Goal: Information Seeking & Learning: Check status

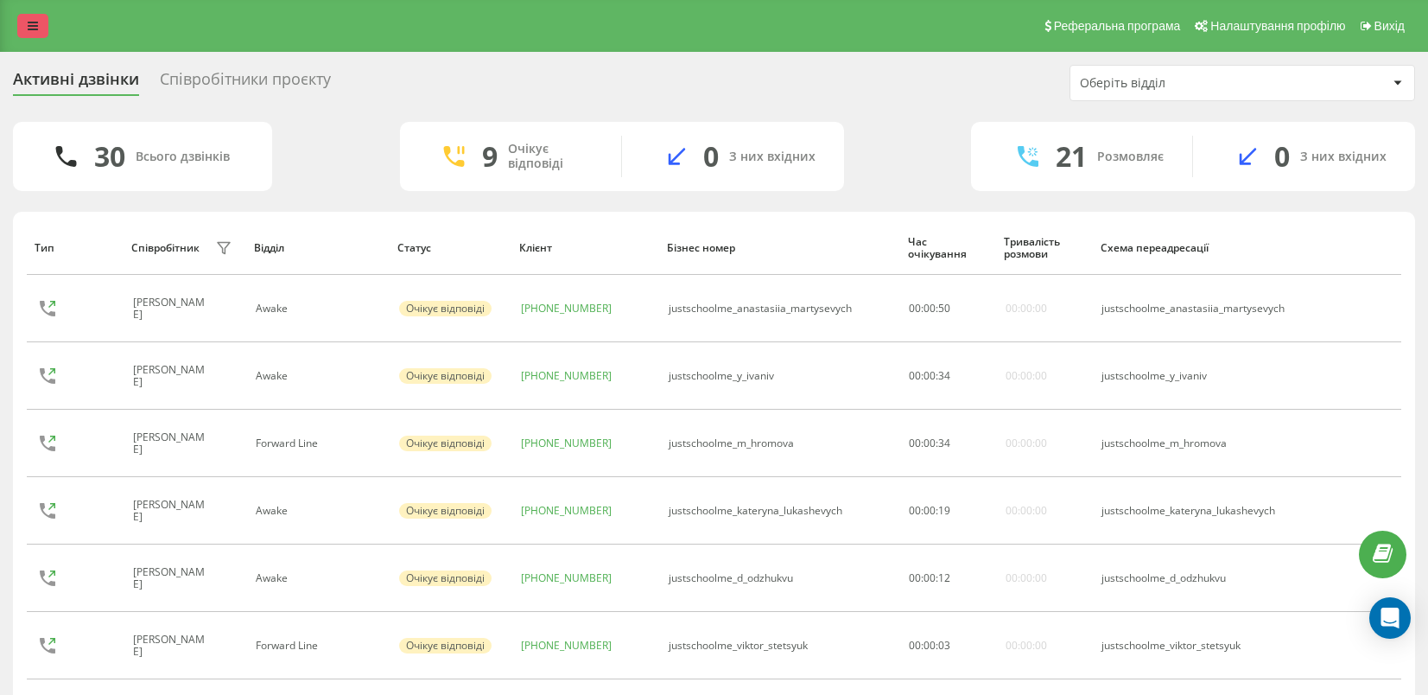
click at [35, 32] on icon at bounding box center [33, 26] width 10 height 12
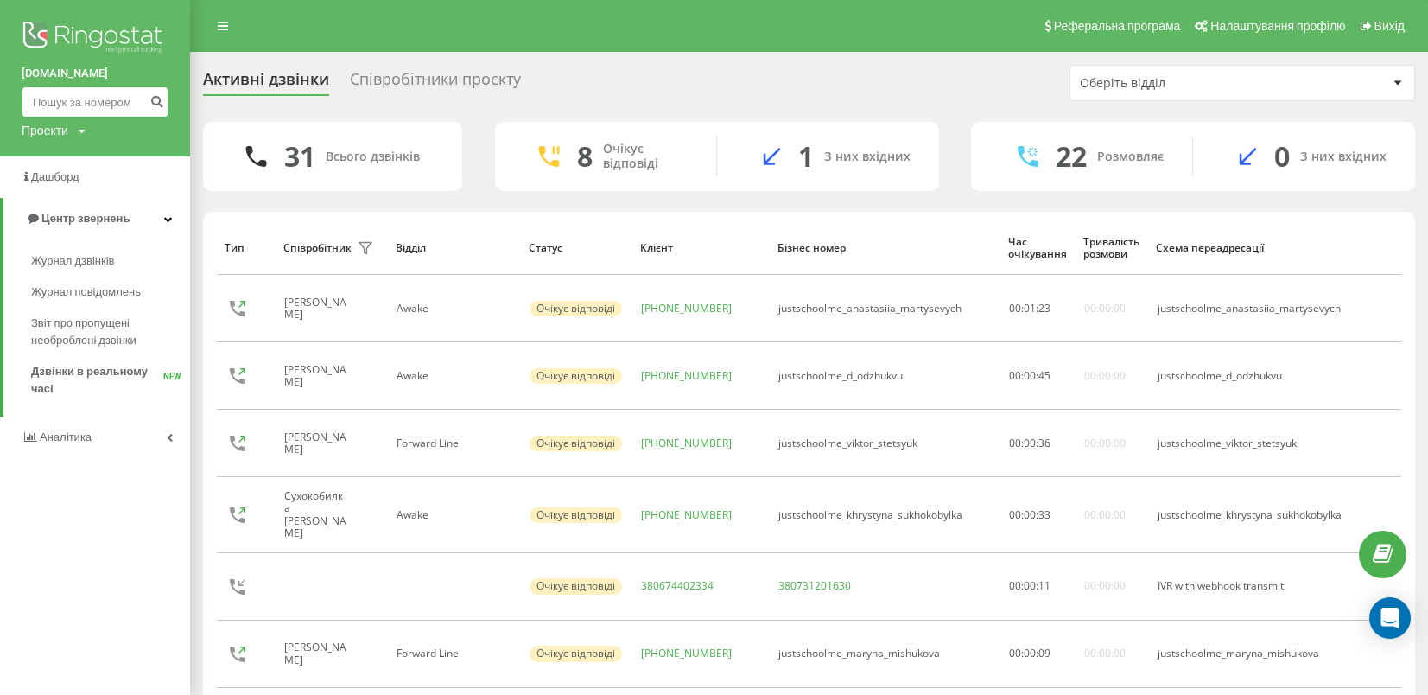
click at [111, 96] on input at bounding box center [95, 101] width 147 height 31
paste input "0989176676"
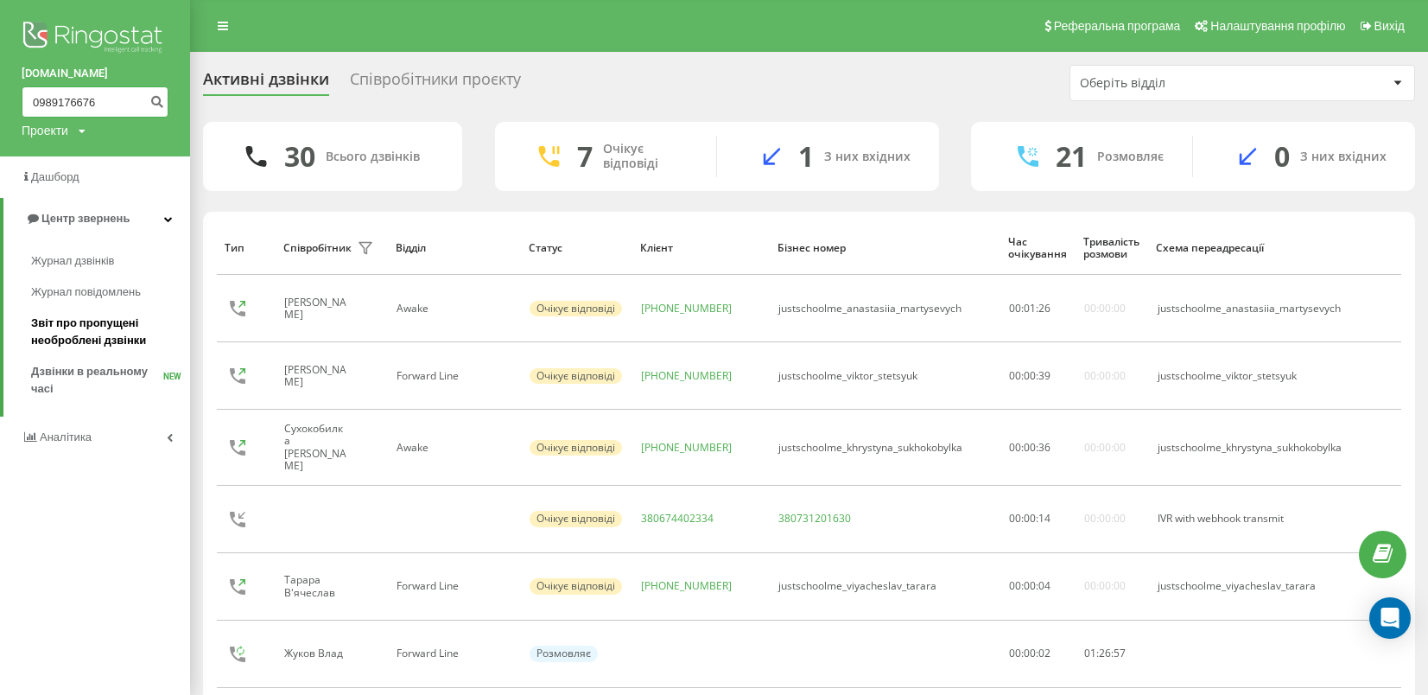
type input "0989176676"
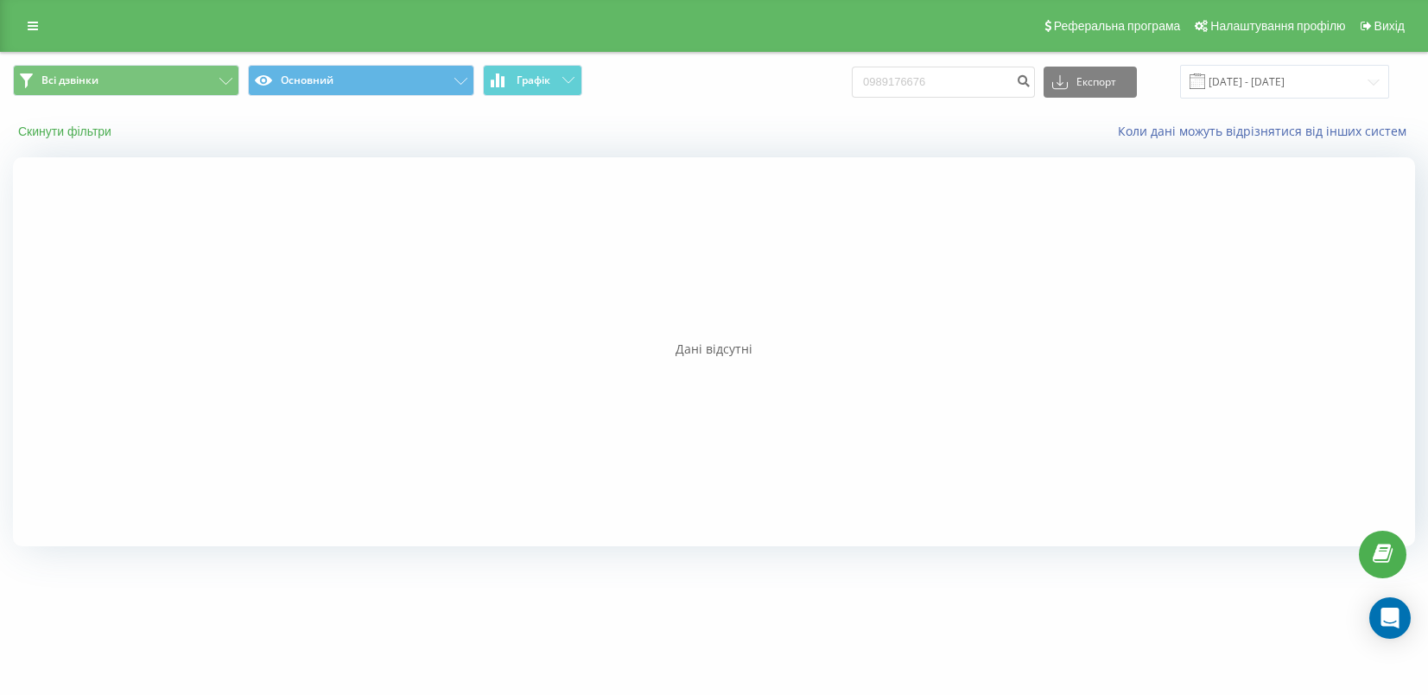
click at [98, 134] on button "Скинути фільтри" at bounding box center [66, 132] width 107 height 16
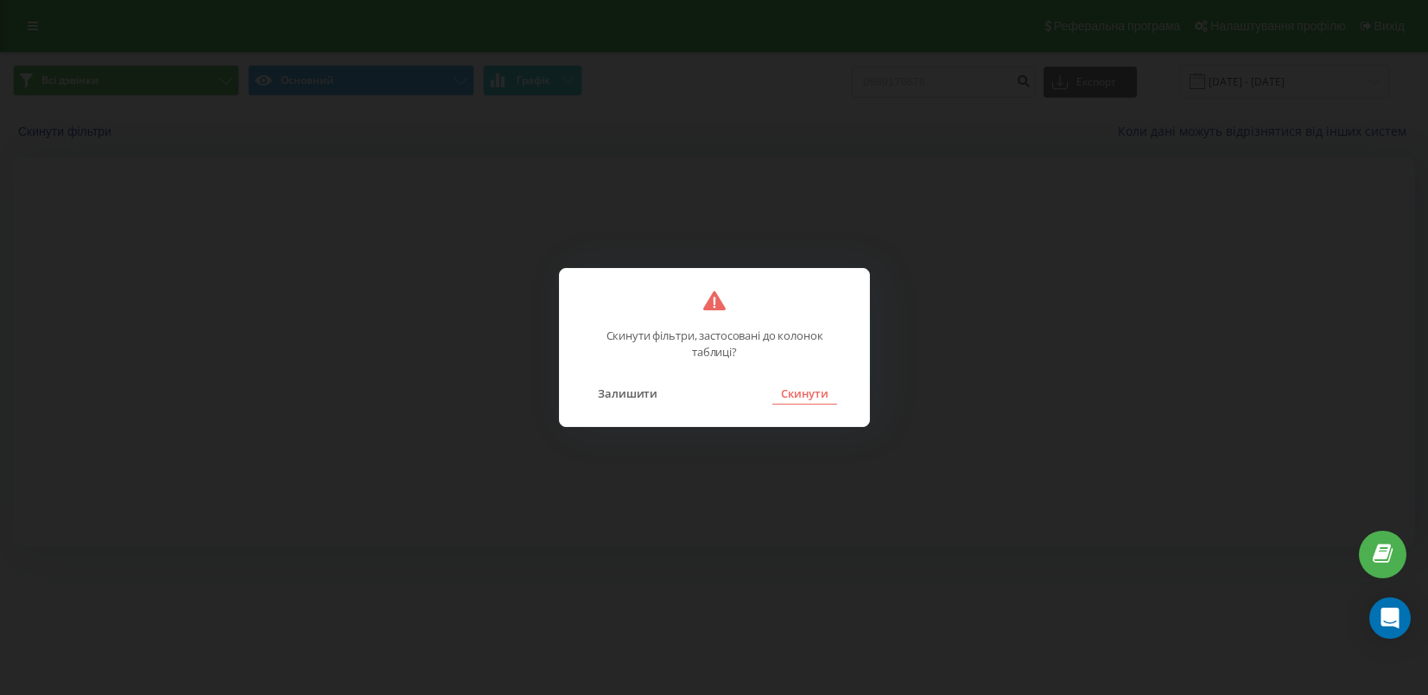
click at [813, 396] on button "Скинути" at bounding box center [804, 393] width 65 height 22
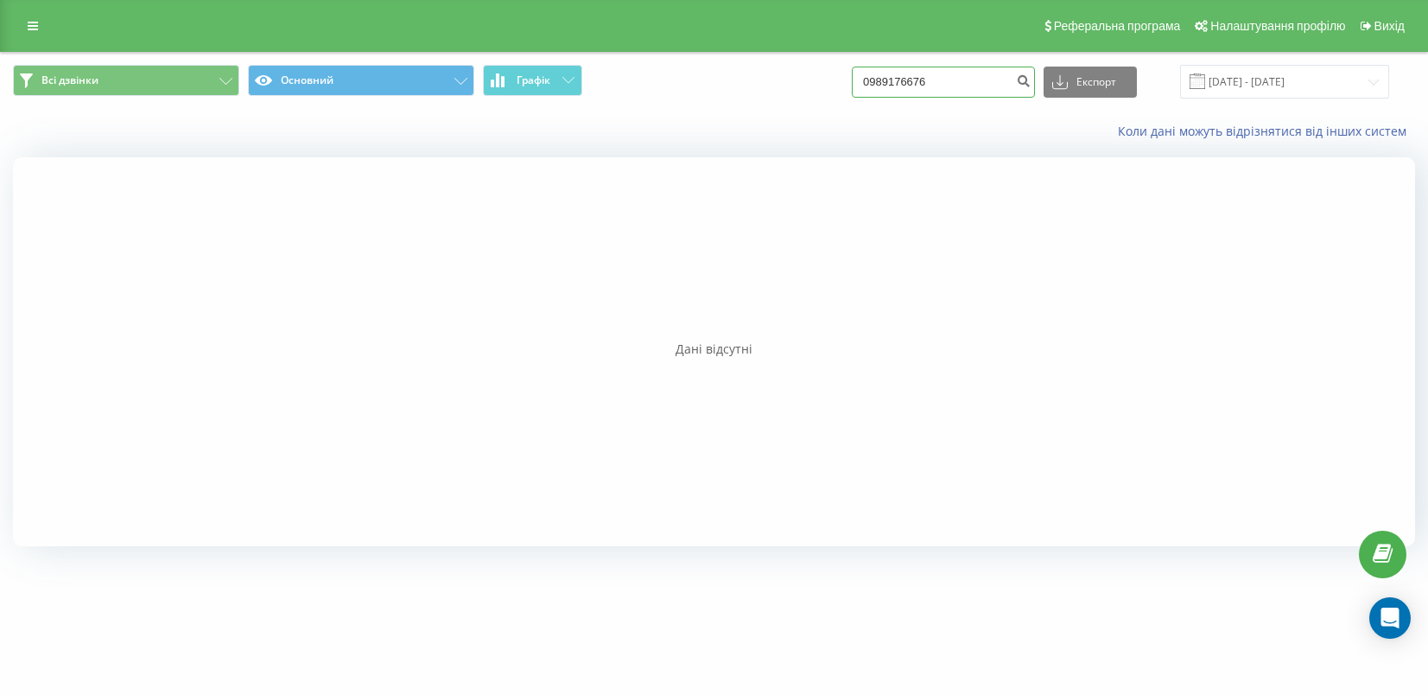
click at [908, 80] on input "0989176676" at bounding box center [943, 82] width 183 height 31
type input "380989176676"
click at [1031, 79] on icon "submit" at bounding box center [1023, 78] width 15 height 10
click at [24, 30] on link at bounding box center [32, 26] width 31 height 24
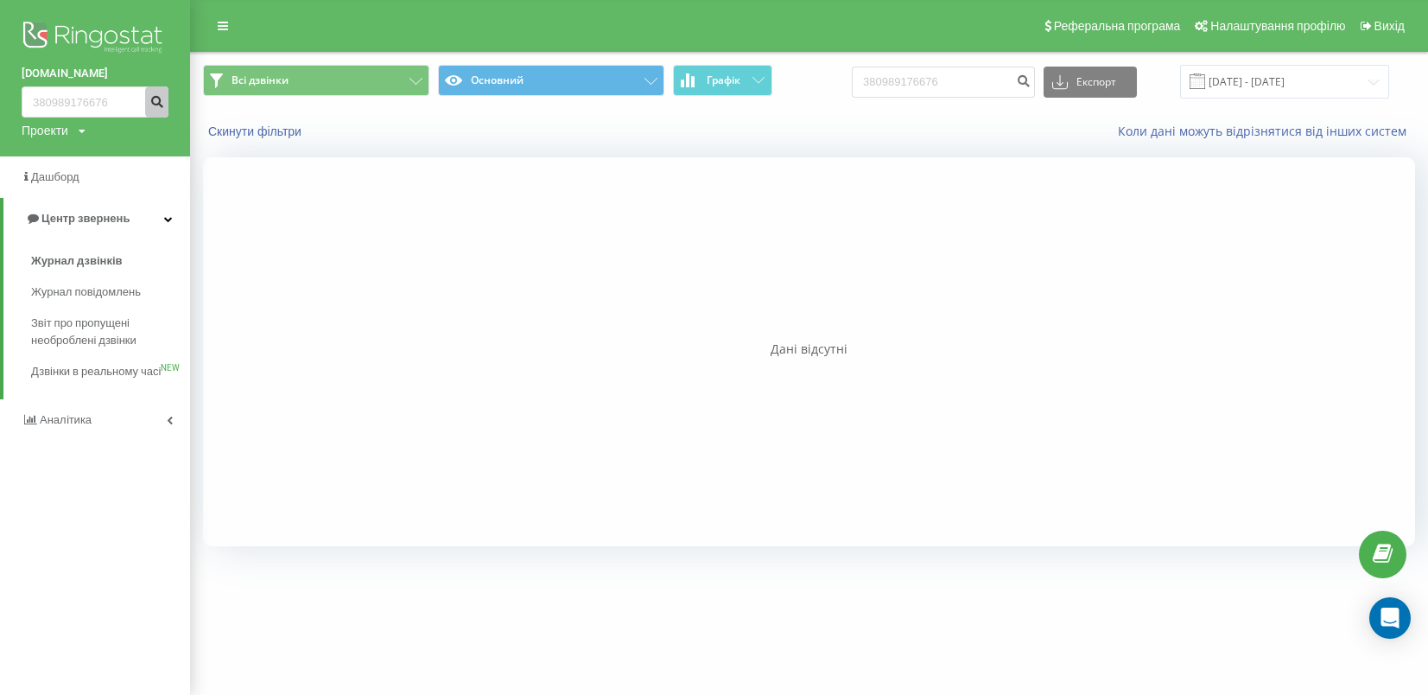
click at [157, 100] on icon "submit" at bounding box center [156, 99] width 15 height 10
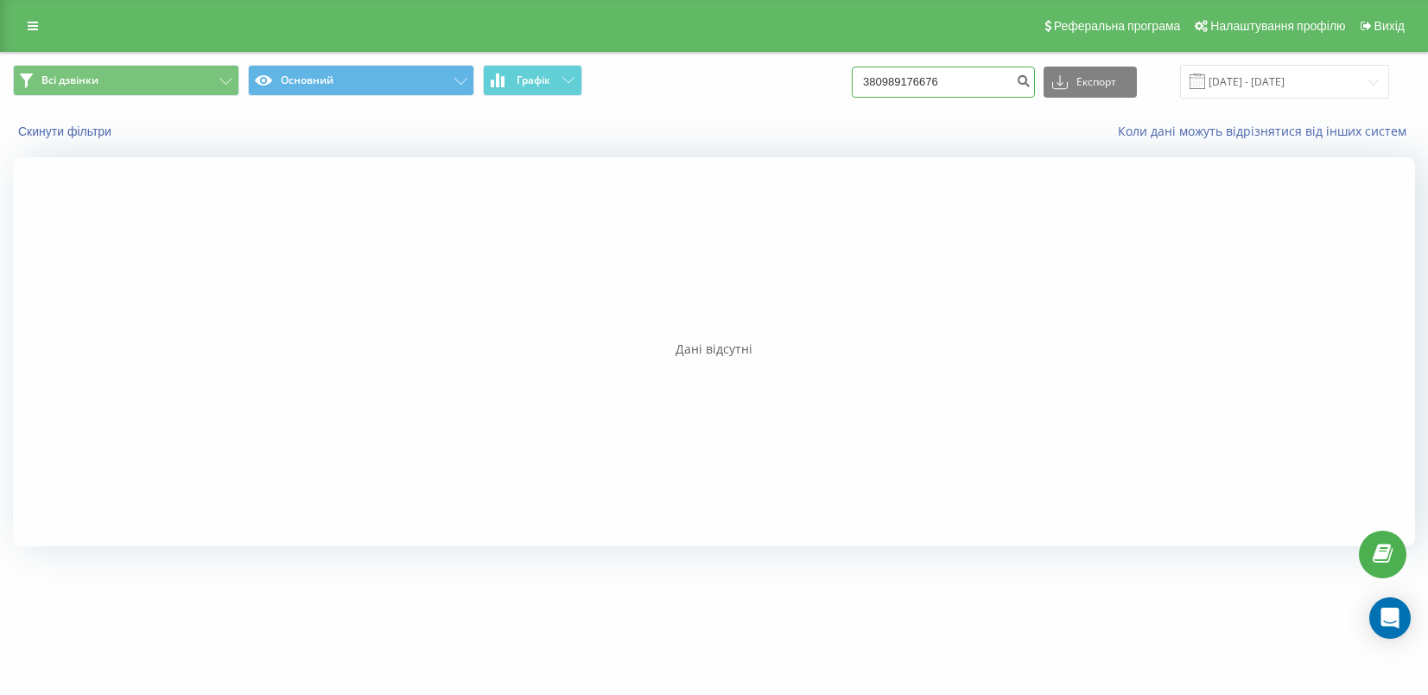
drag, startPoint x: 992, startPoint y: 87, endPoint x: 872, endPoint y: 85, distance: 120.1
click at [872, 85] on div "Всі дзвінки Основний Графік 380989176676 Експорт .csv .xls .xlsx 19.05.2025 - 1…" at bounding box center [714, 82] width 1402 height 34
click at [93, 137] on button "Скинути фільтри" at bounding box center [66, 132] width 107 height 16
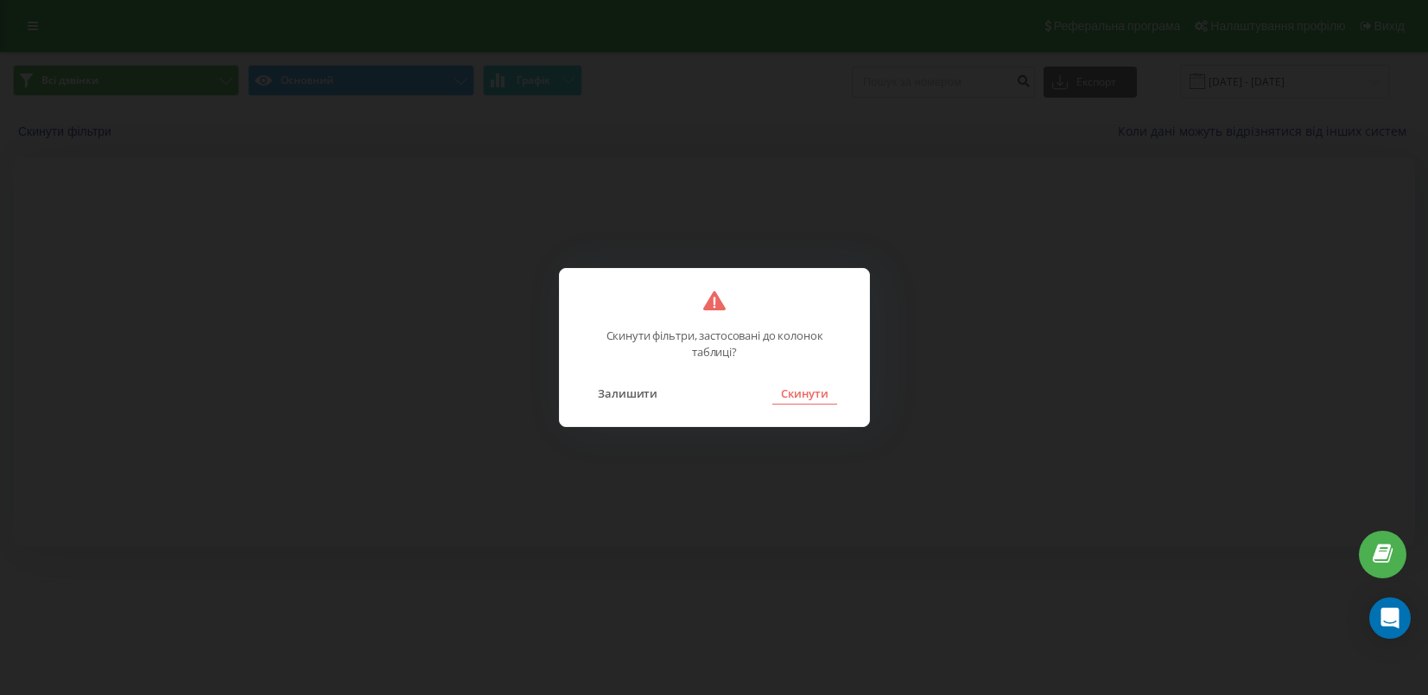
click at [804, 396] on button "Скинути" at bounding box center [804, 393] width 65 height 22
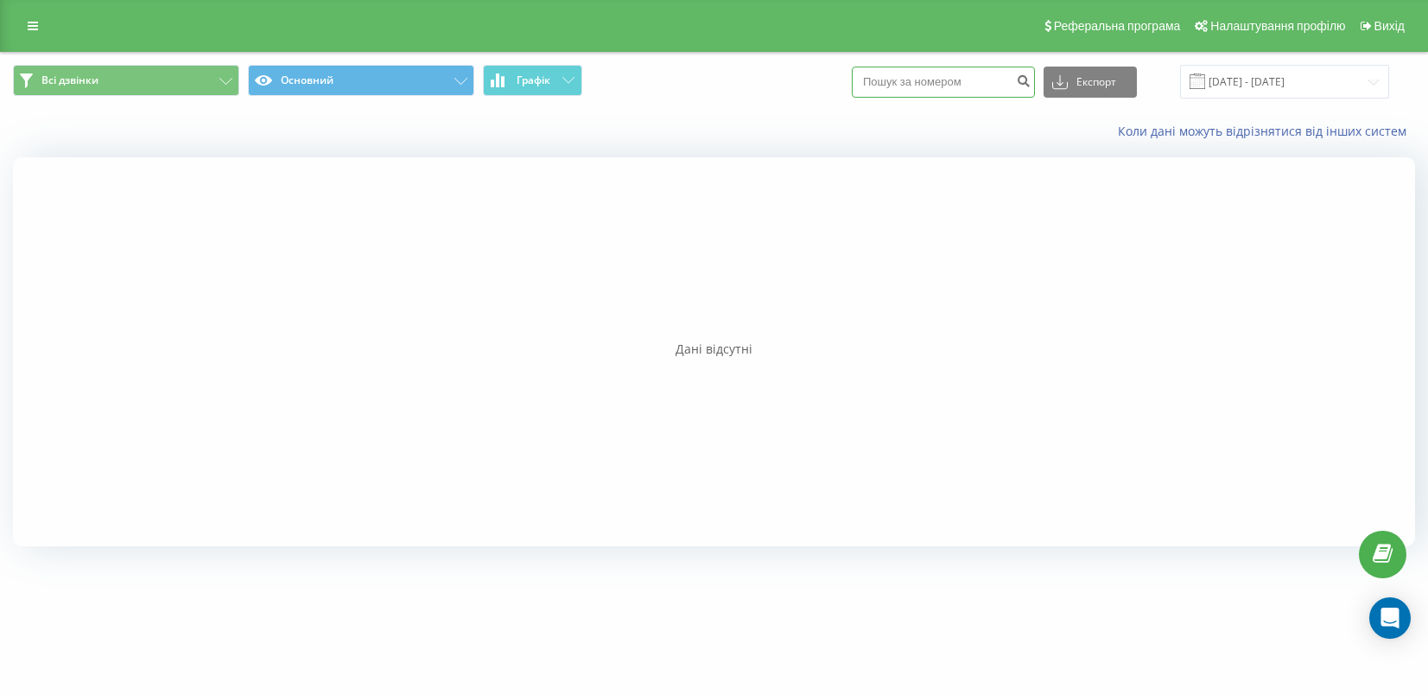
click at [953, 86] on input at bounding box center [943, 82] width 183 height 31
paste input "0989176676"
type input "0989176676"
click at [988, 80] on input "0989176676" at bounding box center [943, 82] width 183 height 31
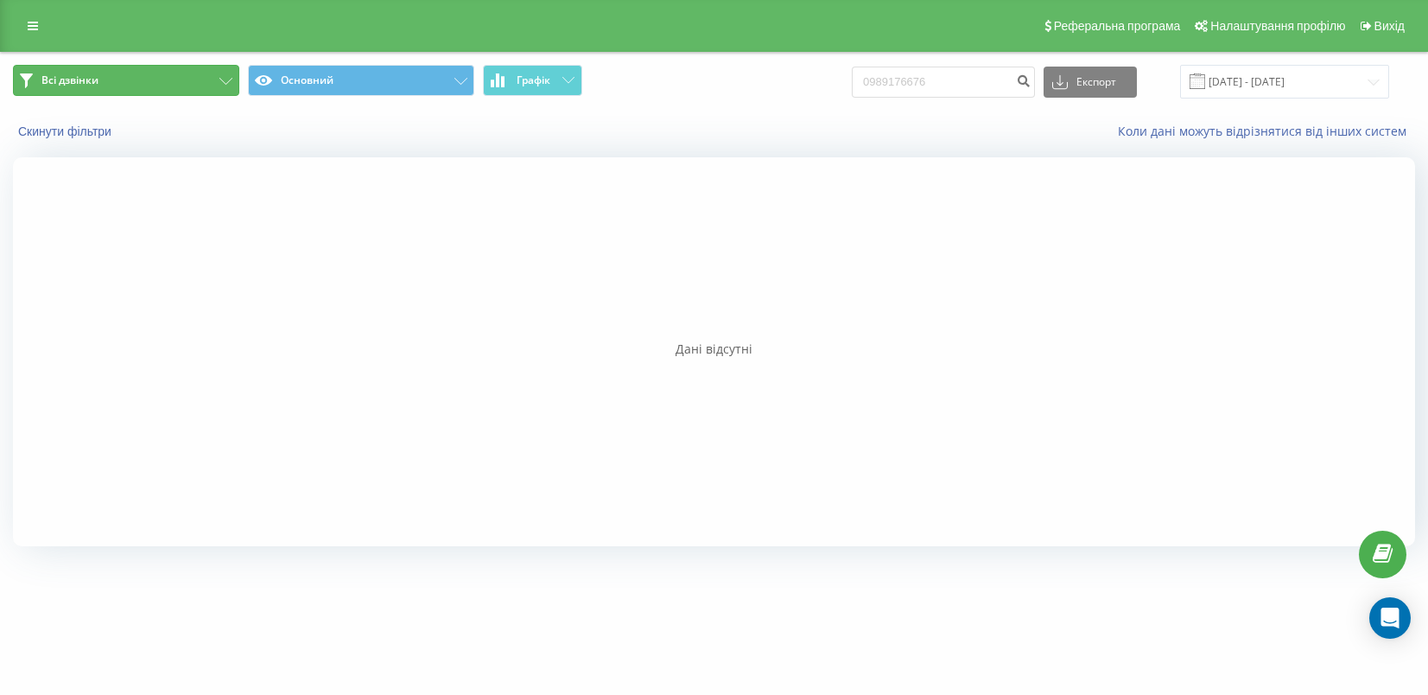
click at [226, 85] on button "Всі дзвінки" at bounding box center [126, 80] width 226 height 31
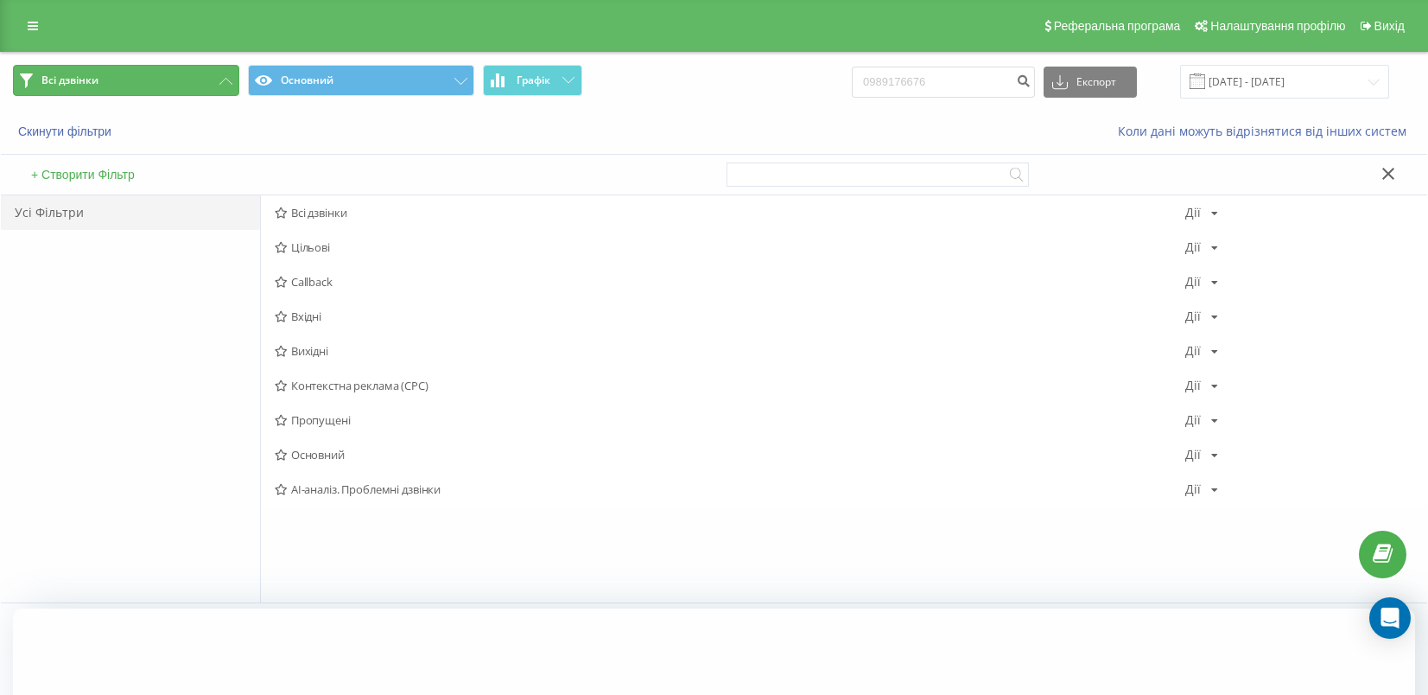
click at [226, 85] on button "Всі дзвінки" at bounding box center [126, 80] width 226 height 31
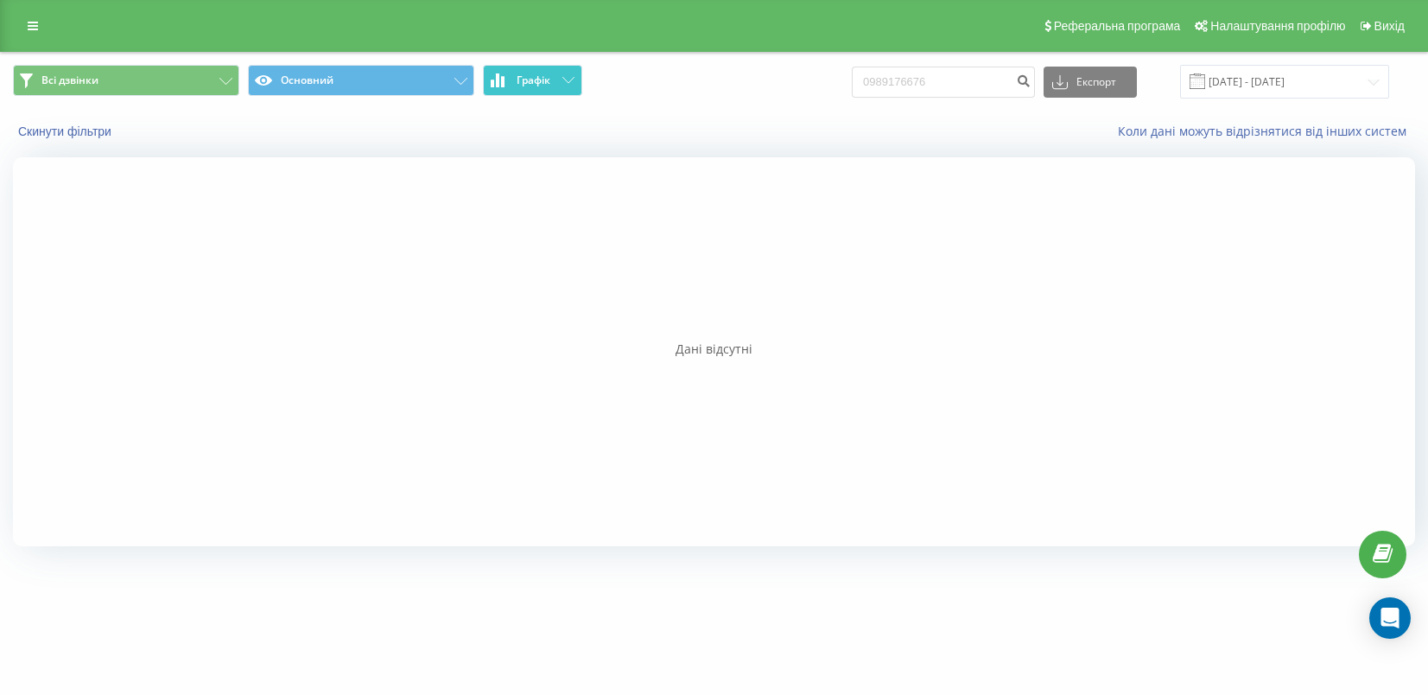
click at [566, 82] on icon at bounding box center [568, 80] width 12 height 6
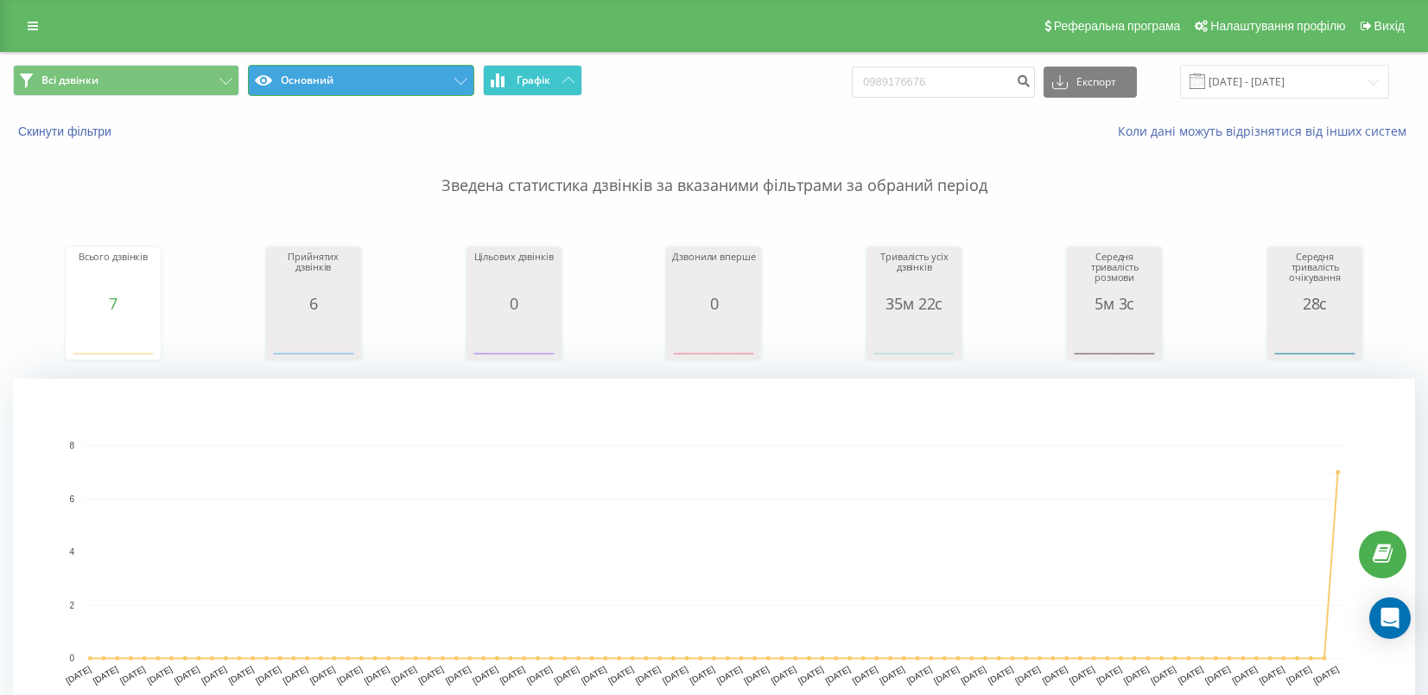
click at [453, 92] on button "Основний" at bounding box center [361, 80] width 226 height 31
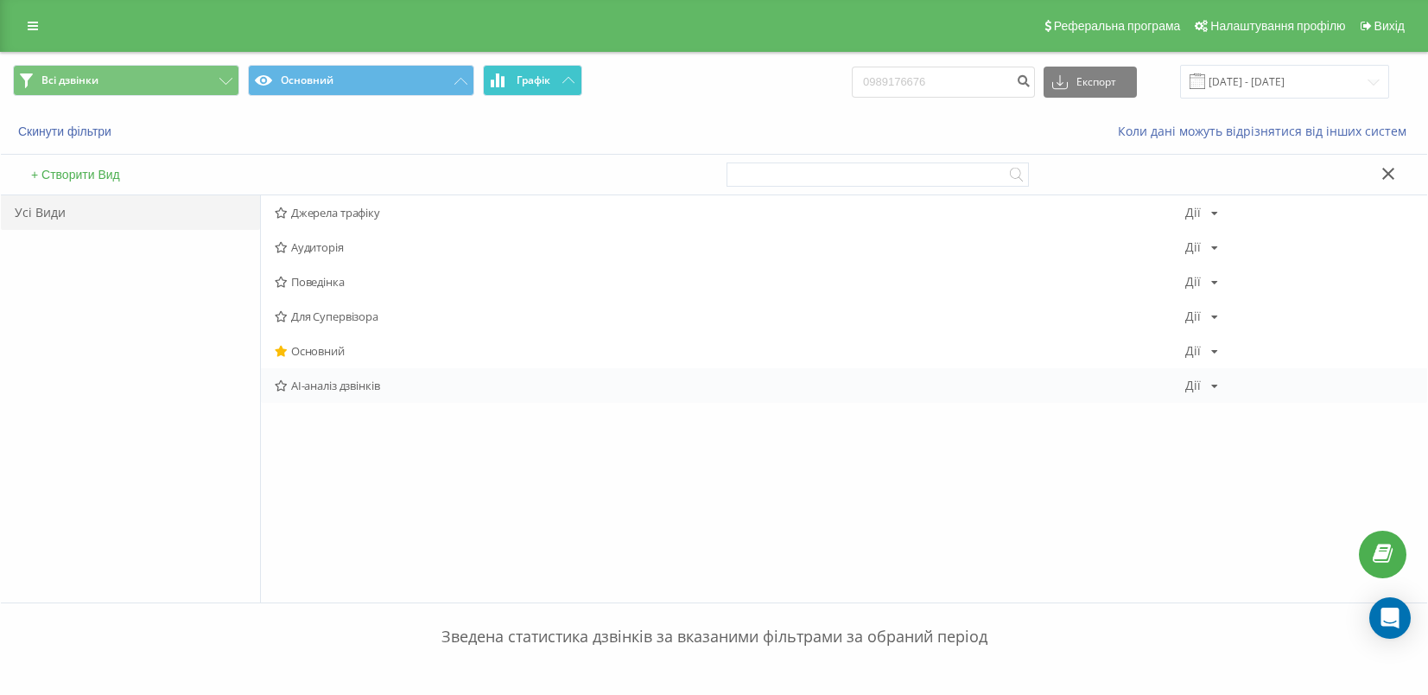
click at [348, 381] on span "AI-аналіз дзвінків" at bounding box center [730, 385] width 911 height 12
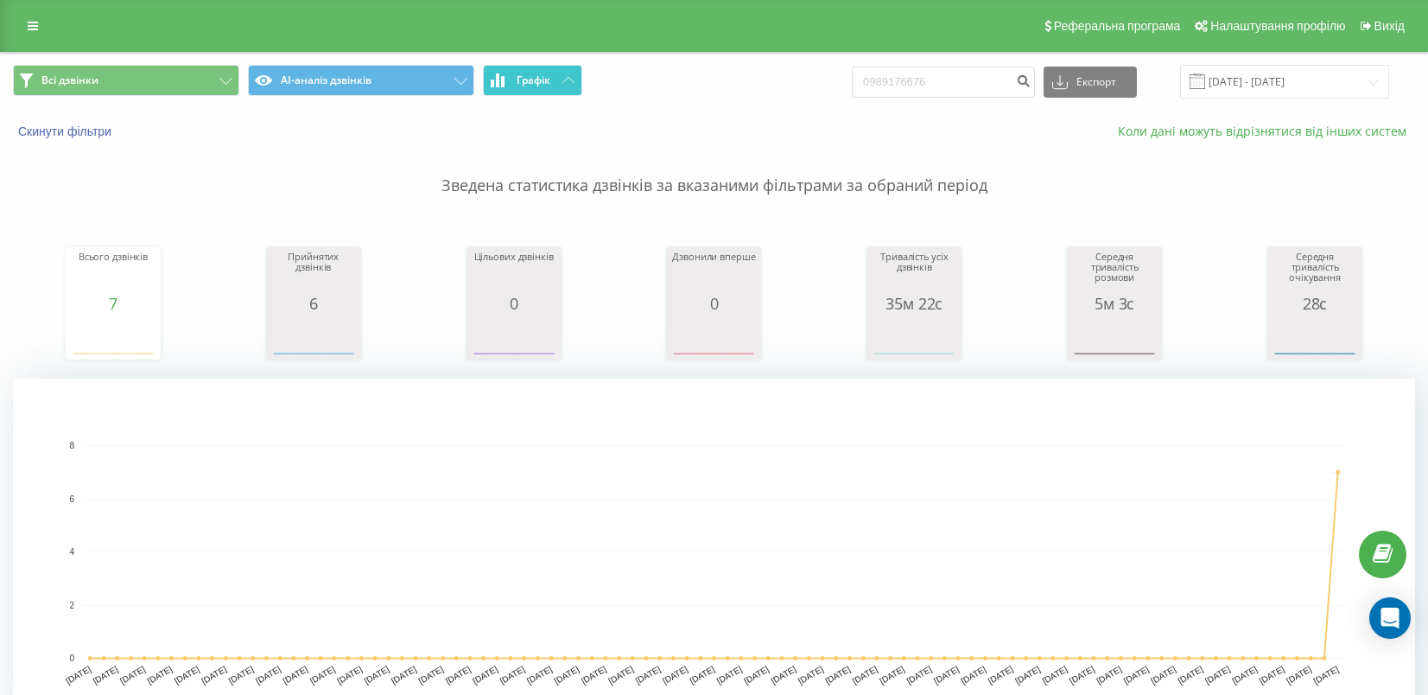
click at [1203, 131] on link "Коли дані можуть відрізнятися вiд інших систем" at bounding box center [1266, 131] width 297 height 16
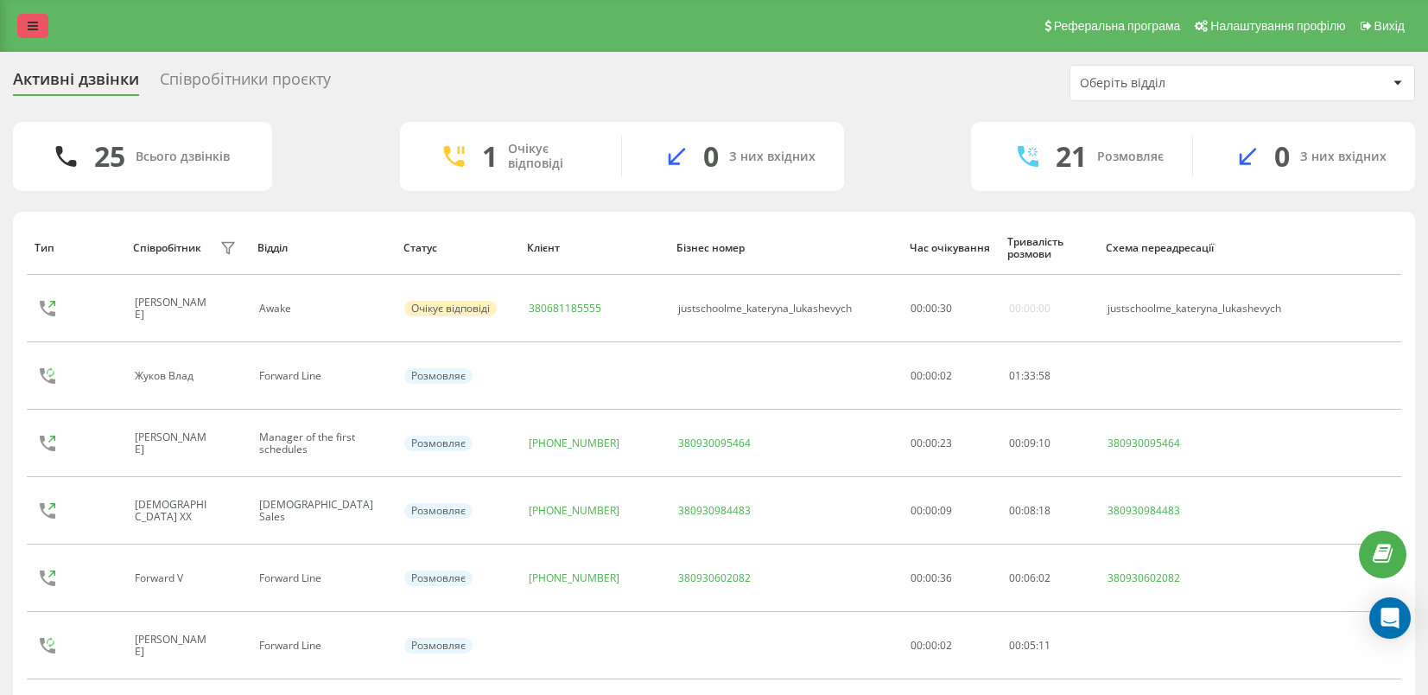
click at [30, 27] on icon at bounding box center [33, 26] width 10 height 12
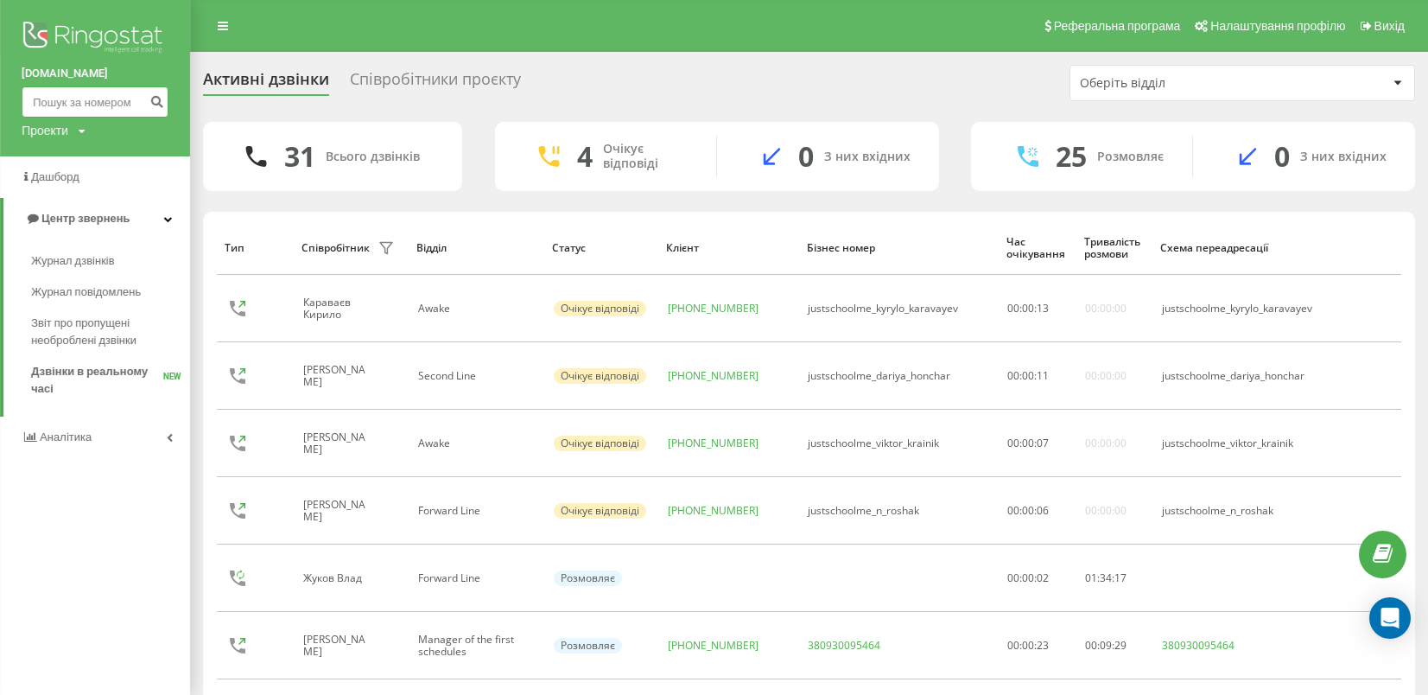
click at [92, 99] on input at bounding box center [95, 101] width 147 height 31
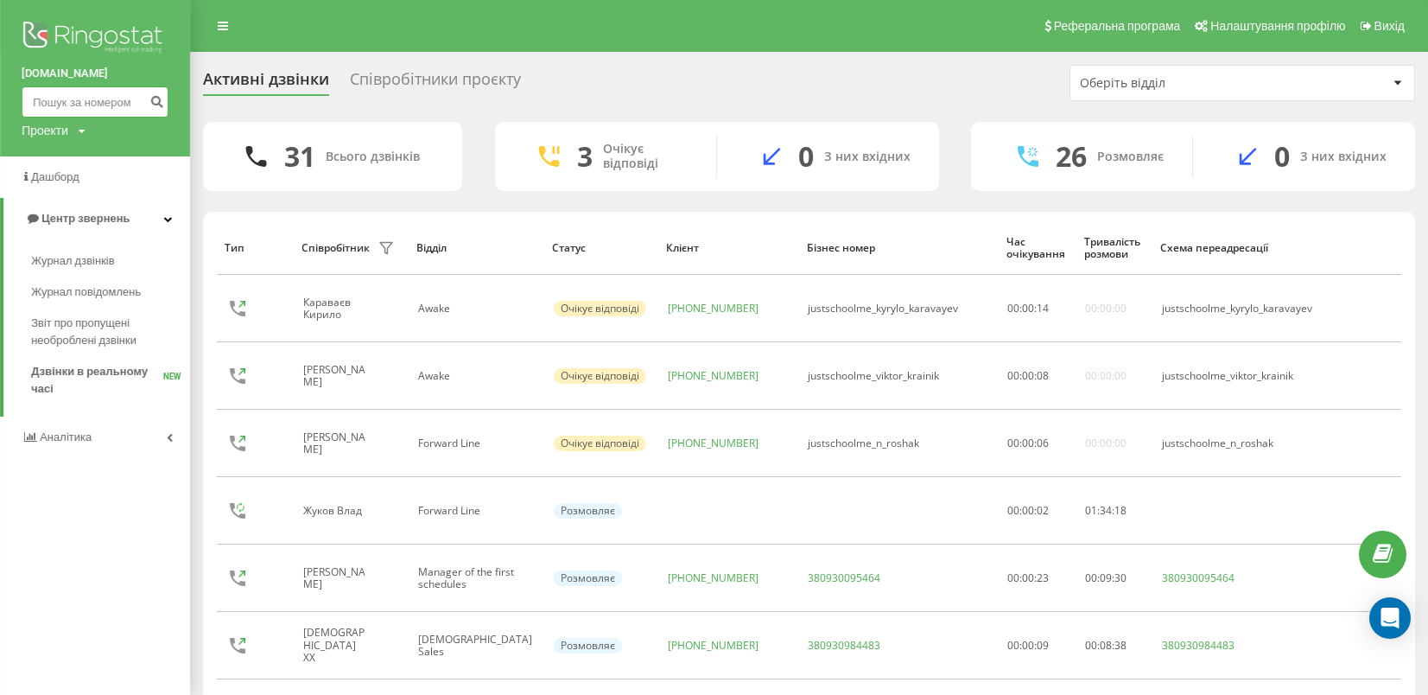
paste input "[PHONE_NUMBER]"
type input "[PHONE_NUMBER]"
